Goal: Information Seeking & Learning: Get advice/opinions

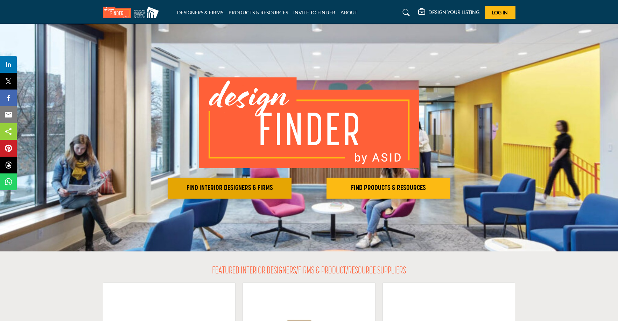
click at [226, 184] on h2 "FIND INTERIOR DESIGNERS & FIRMS" at bounding box center [230, 188] width 120 height 8
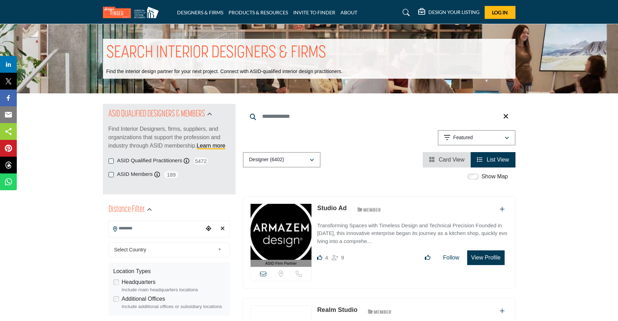
click at [171, 229] on input "Search Location" at bounding box center [156, 229] width 94 height 14
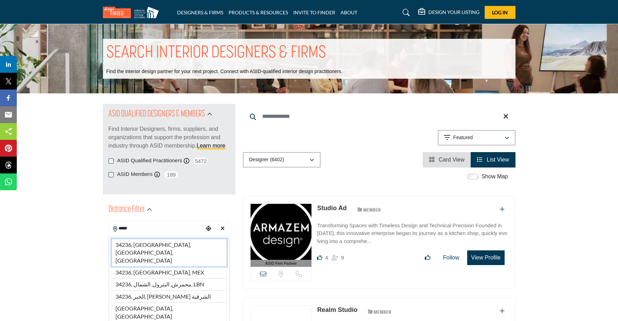
click at [163, 243] on li "34236, Sarasota, FL, USA" at bounding box center [169, 253] width 115 height 28
type input "**********"
type input "***"
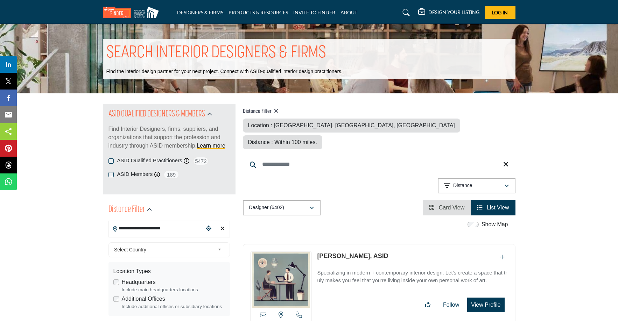
click at [162, 244] on div "Select Country" at bounding box center [168, 249] width 121 height 15
click at [164, 247] on span "Select Country" at bounding box center [164, 250] width 101 height 8
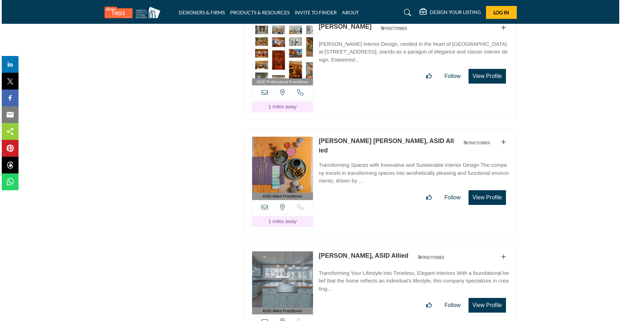
scroll to position [944, 0]
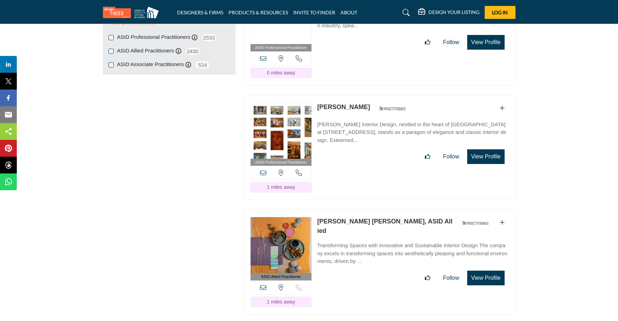
click at [479, 149] on button "View Profile" at bounding box center [485, 156] width 37 height 15
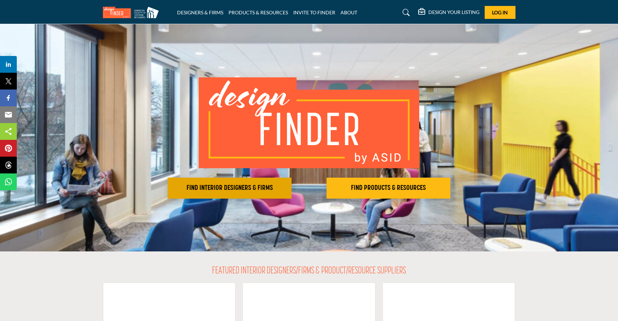
click at [246, 185] on h2 "FIND INTERIOR DESIGNERS & FIRMS" at bounding box center [230, 188] width 120 height 8
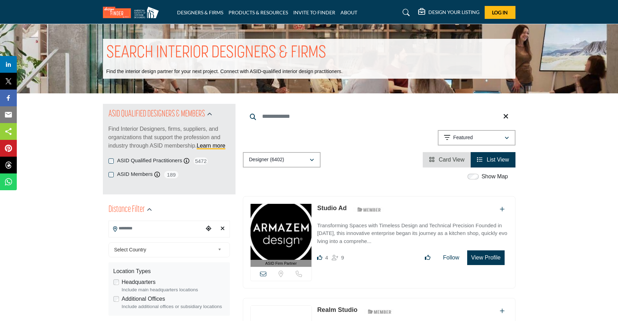
click at [171, 229] on input "Search Location" at bounding box center [156, 229] width 94 height 14
click at [163, 240] on div at bounding box center [169, 241] width 121 height 10
click at [162, 228] on input "Search Location" at bounding box center [156, 229] width 94 height 14
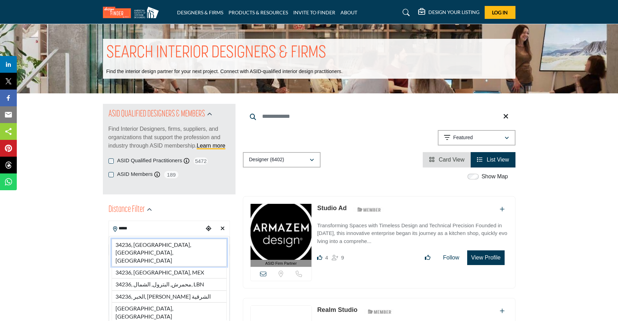
click at [156, 241] on li "34236, [GEOGRAPHIC_DATA], [GEOGRAPHIC_DATA], [GEOGRAPHIC_DATA]" at bounding box center [169, 253] width 115 height 28
type input "**********"
type input "***"
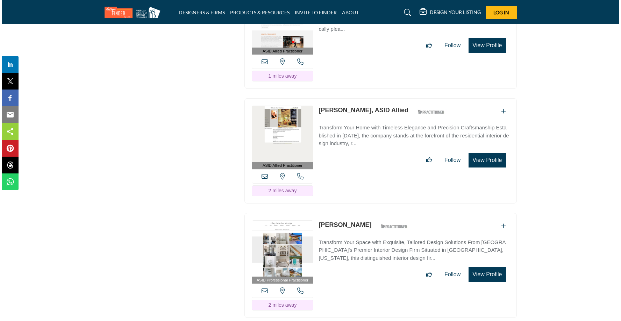
scroll to position [1516, 0]
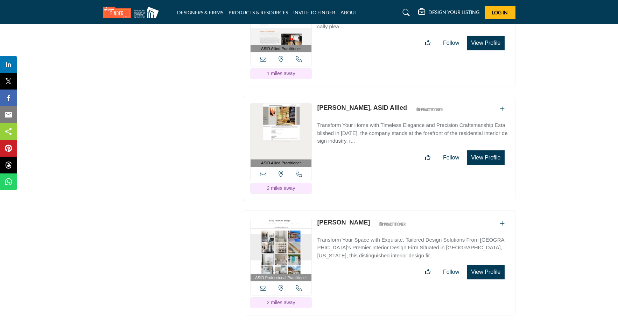
click at [485, 265] on button "View Profile" at bounding box center [485, 272] width 37 height 15
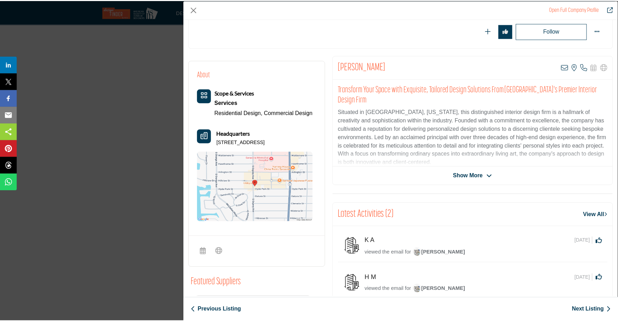
scroll to position [0, 0]
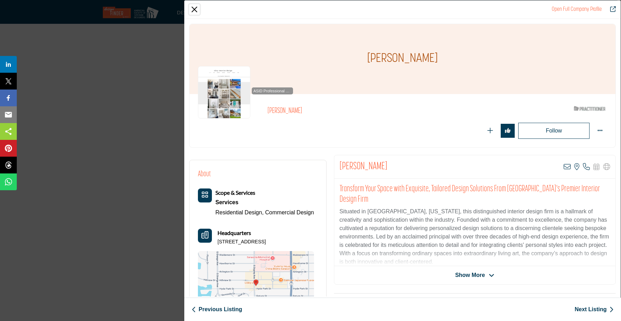
click at [193, 6] on button "Close" at bounding box center [194, 9] width 10 height 10
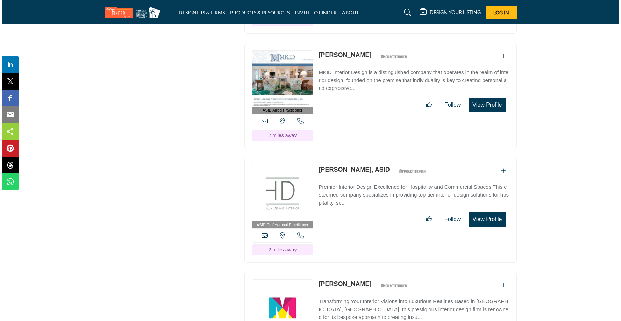
scroll to position [1799, 0]
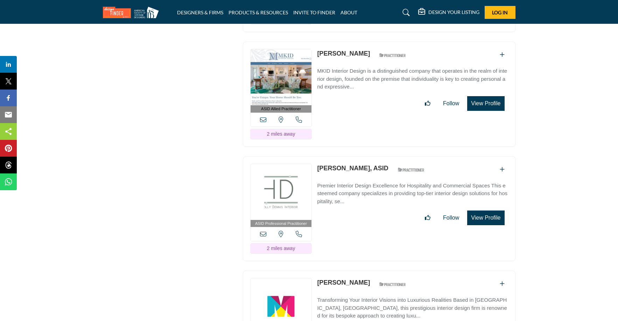
click at [495, 211] on button "View Profile" at bounding box center [485, 218] width 37 height 15
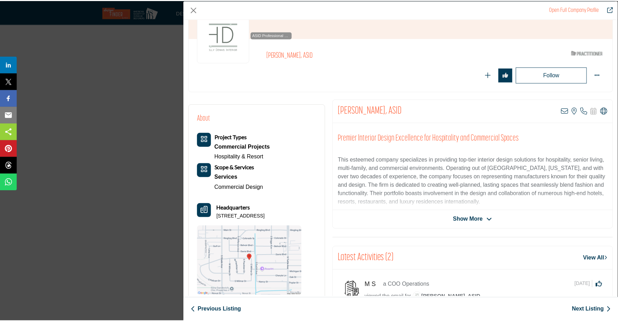
scroll to position [63, 0]
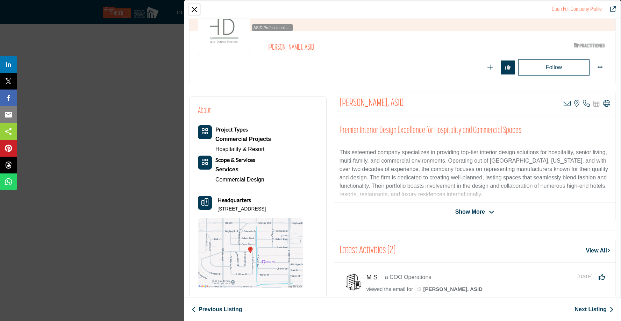
click at [193, 7] on button "Close" at bounding box center [194, 9] width 10 height 10
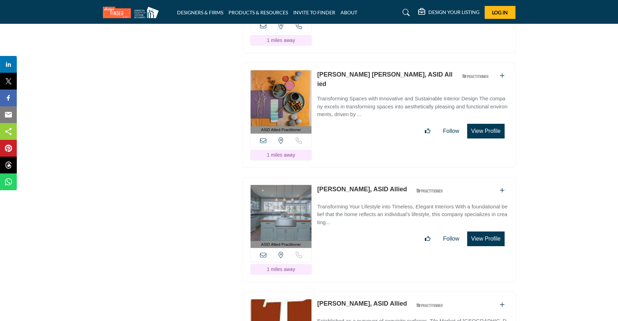
scroll to position [959, 0]
